Goal: Navigation & Orientation: Find specific page/section

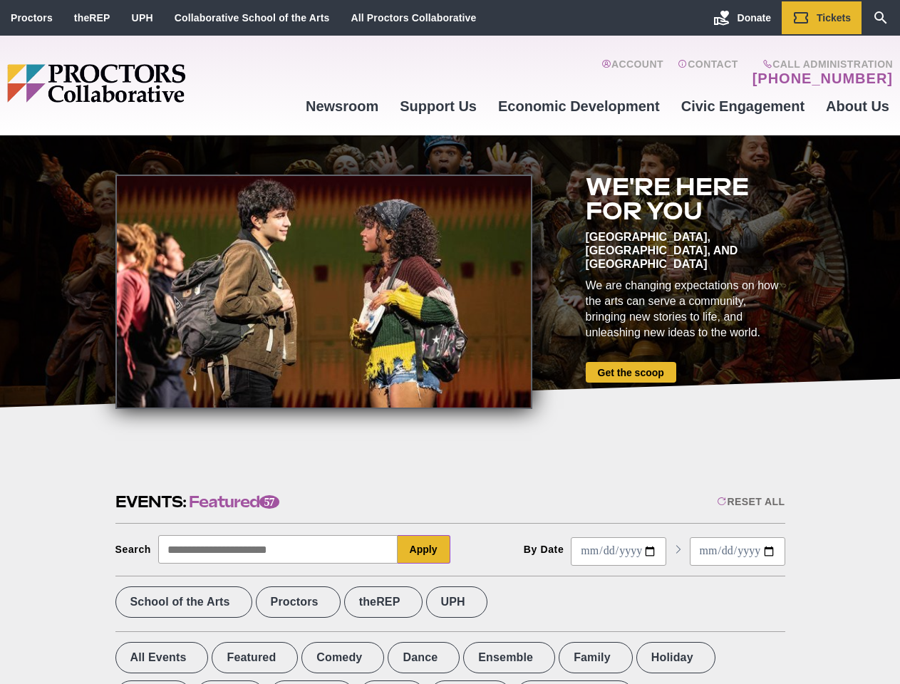
click at [450, 342] on div at bounding box center [323, 292] width 417 height 234
click at [750, 502] on div "Reset All" at bounding box center [751, 501] width 68 height 11
click at [424, 549] on button "Apply" at bounding box center [424, 549] width 53 height 29
